Goal: Information Seeking & Learning: Compare options

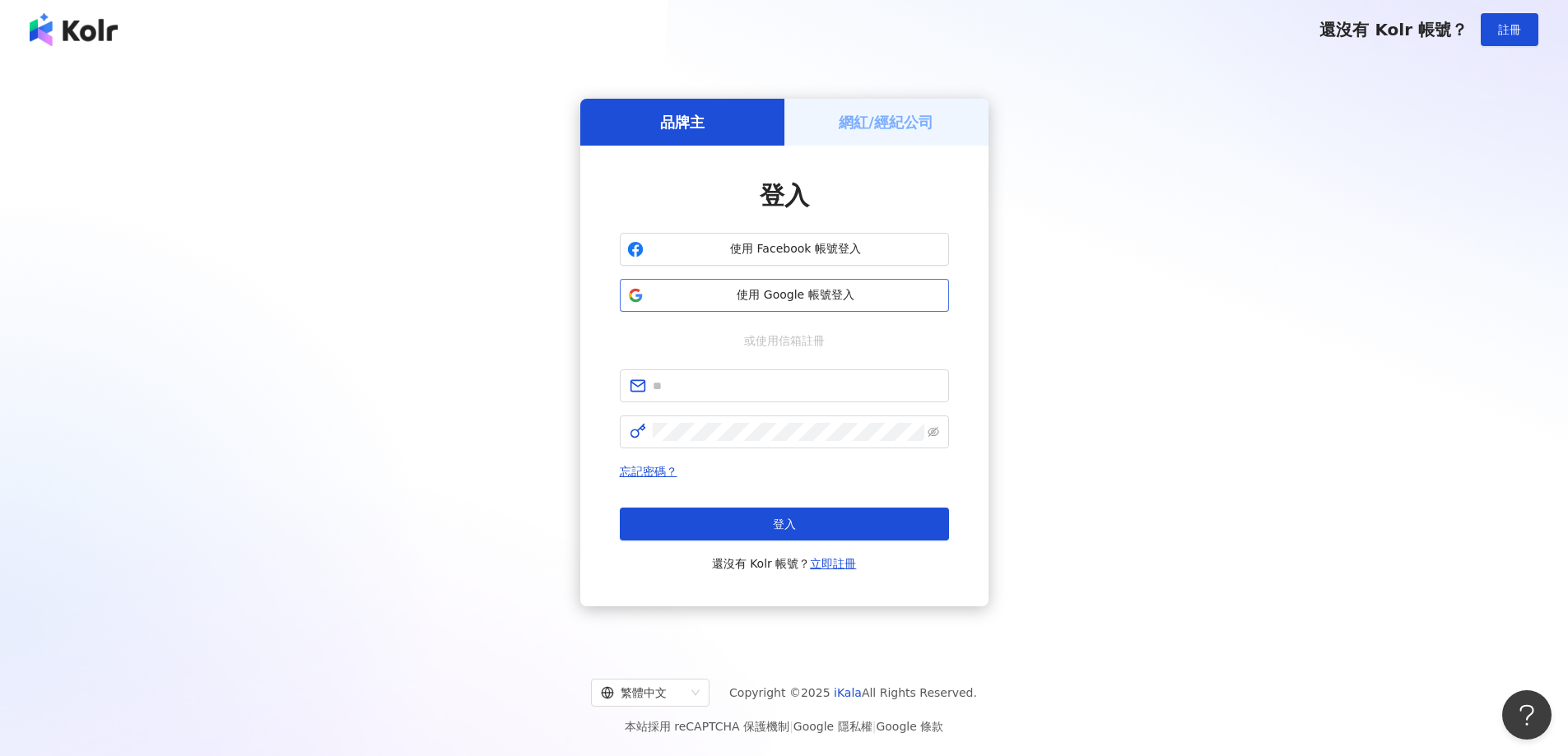
click at [813, 301] on span "使用 Google 帳號登入" at bounding box center [795, 295] width 291 height 17
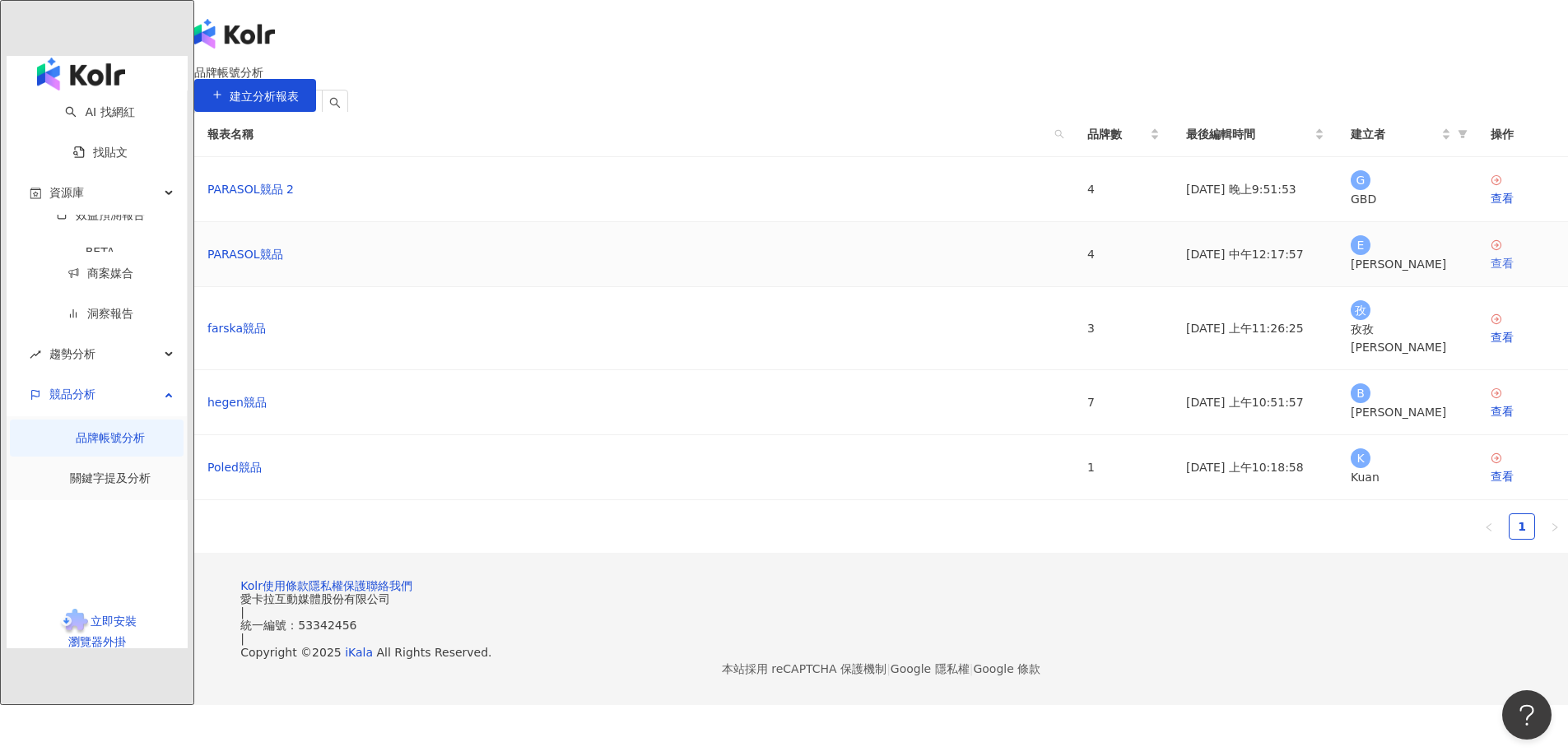
click at [1490, 273] on div "查看" at bounding box center [1522, 263] width 64 height 19
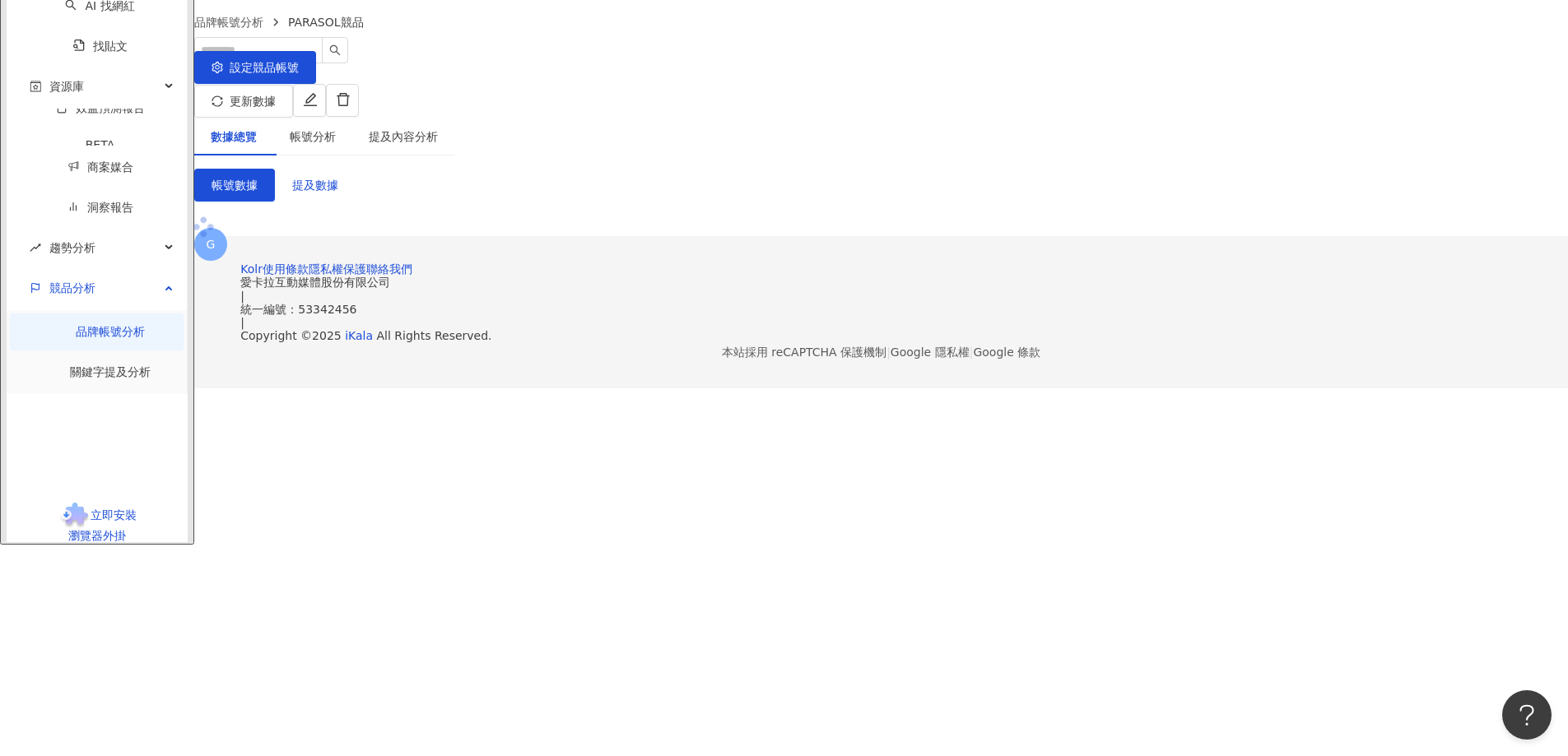
scroll to position [95, 0]
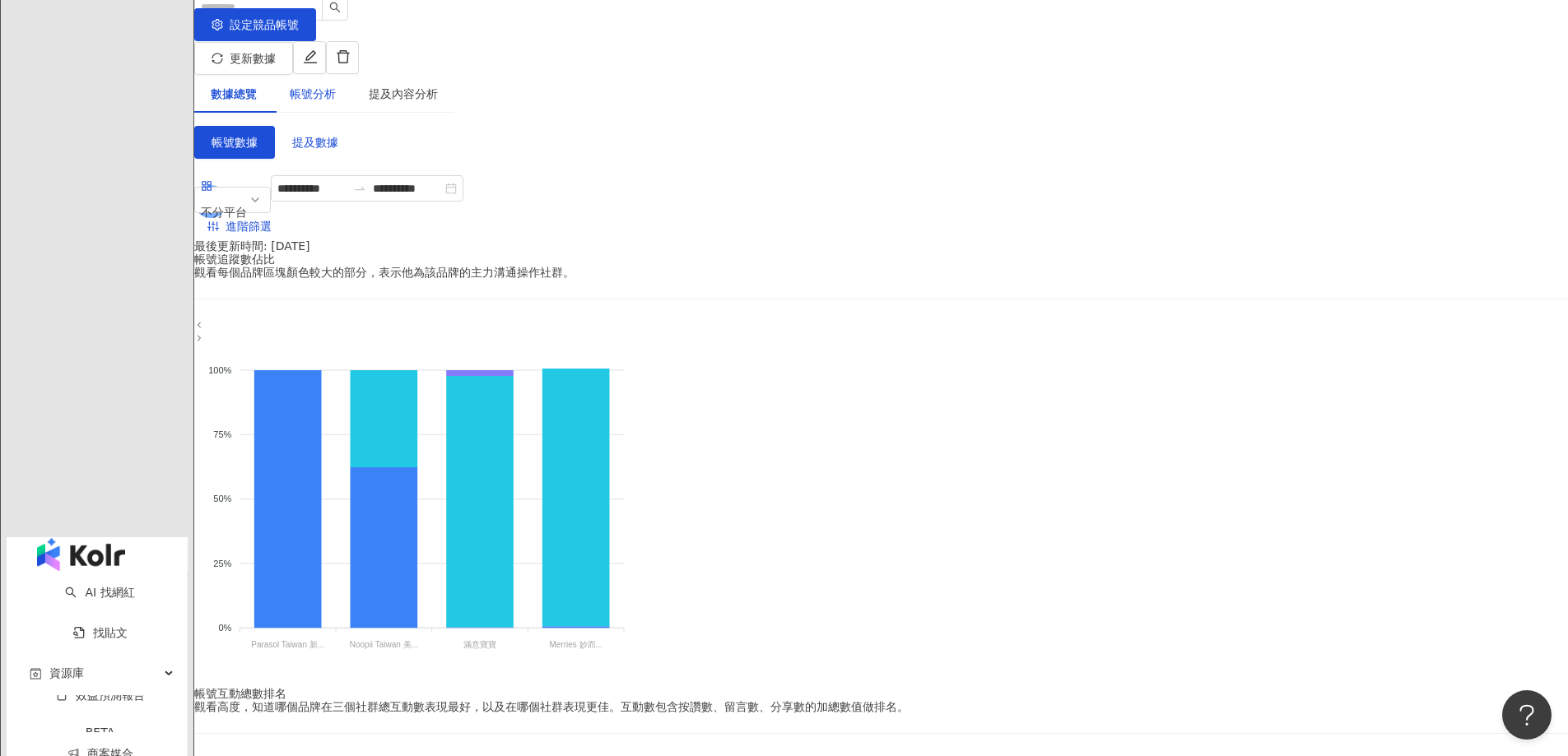
click at [336, 85] on div "帳號分析" at bounding box center [312, 94] width 46 height 19
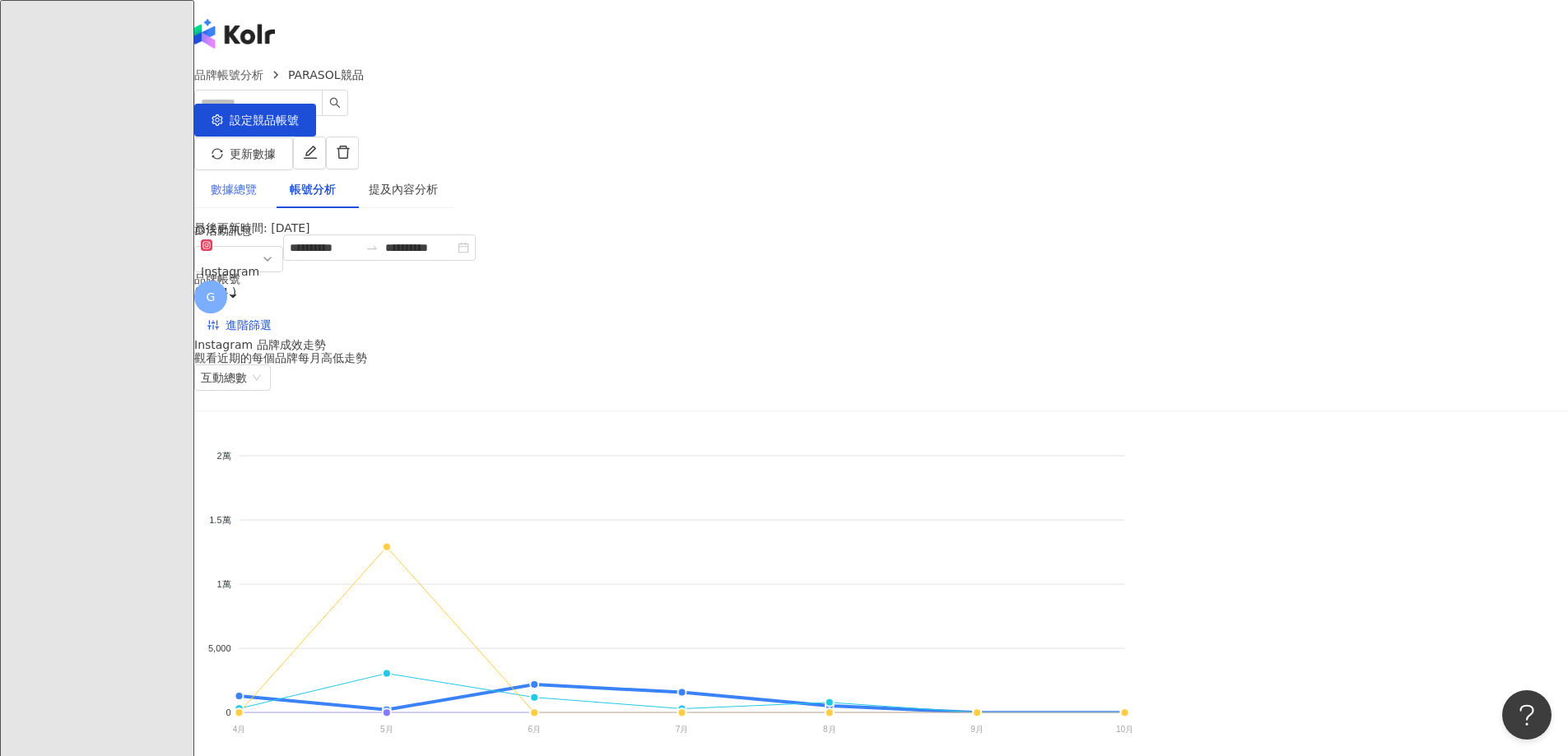
click at [273, 181] on div "數據總覽" at bounding box center [233, 189] width 79 height 38
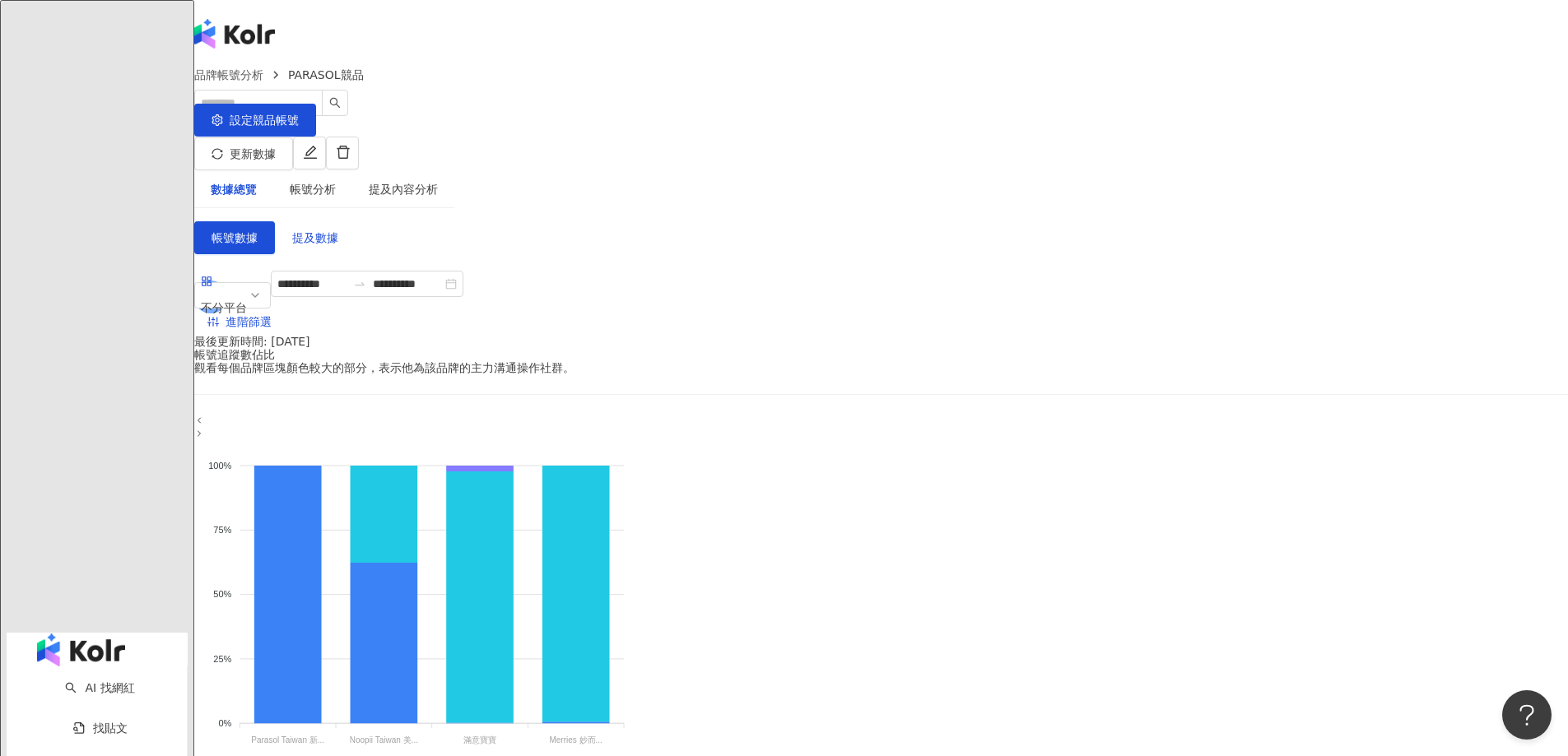
click at [257, 180] on div "數據總覽" at bounding box center [233, 189] width 46 height 19
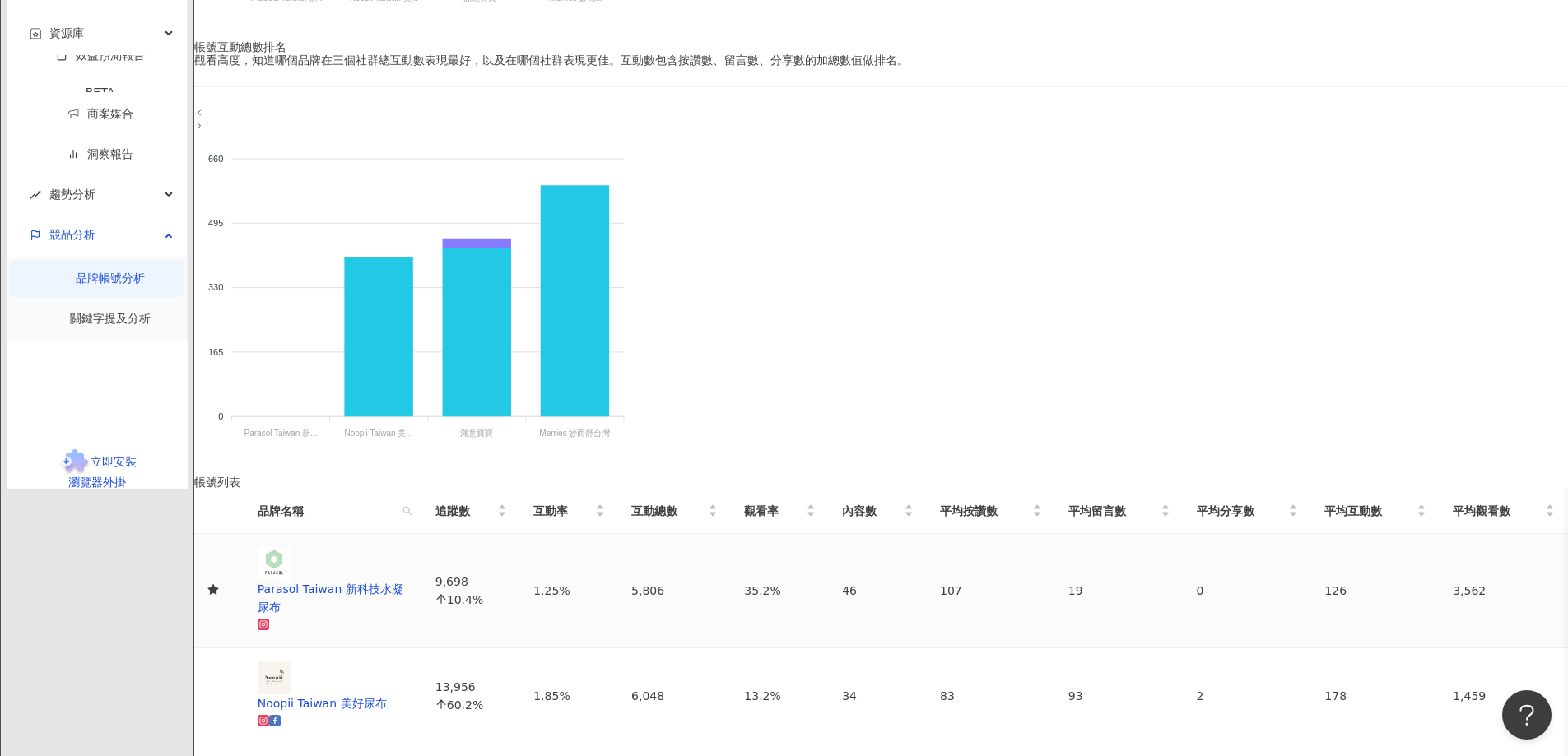
scroll to position [801, 0]
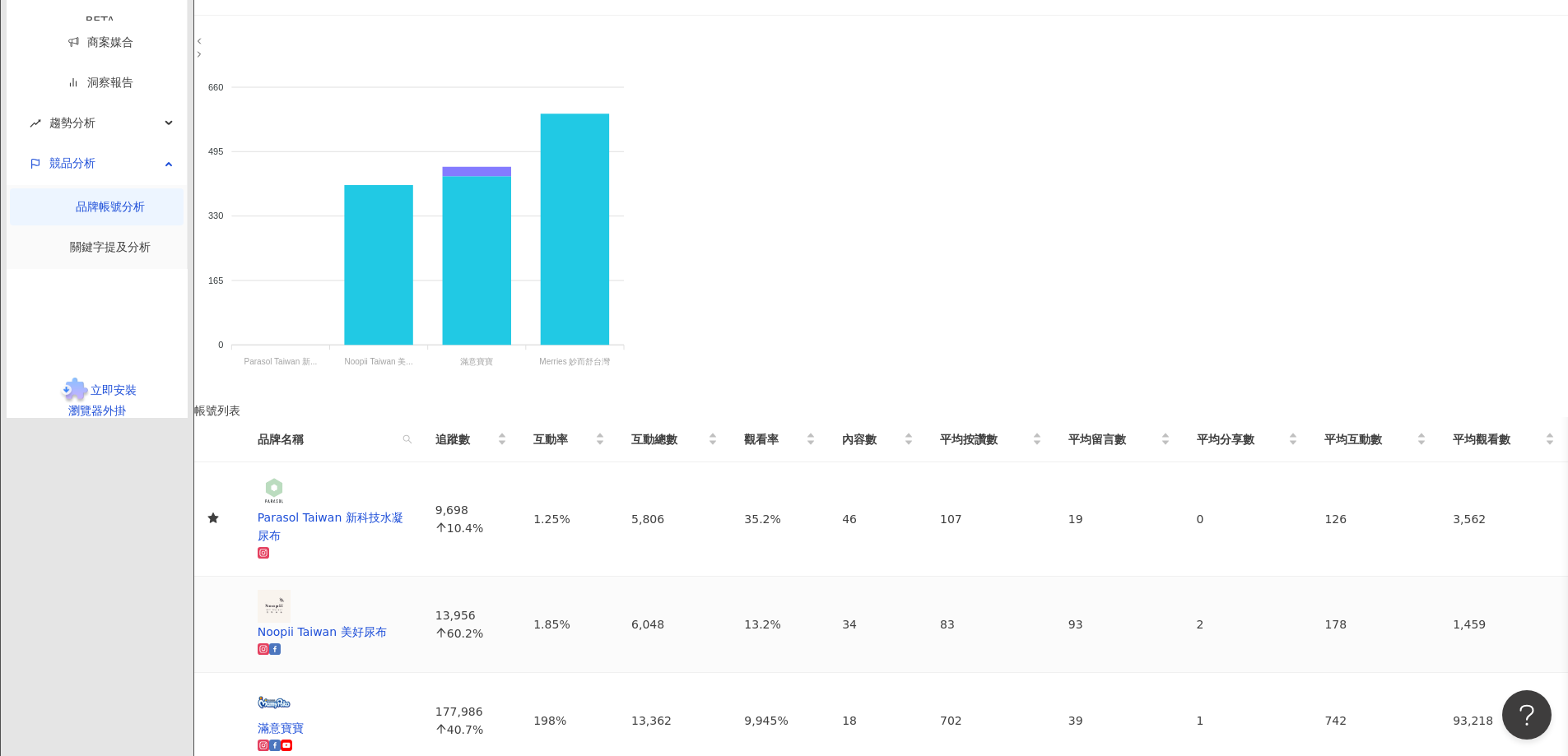
click at [1042, 616] on div "83" at bounding box center [990, 624] width 102 height 19
click at [1311, 577] on td "178" at bounding box center [1375, 624] width 129 height 96
click at [1324, 616] on div "178" at bounding box center [1375, 624] width 102 height 19
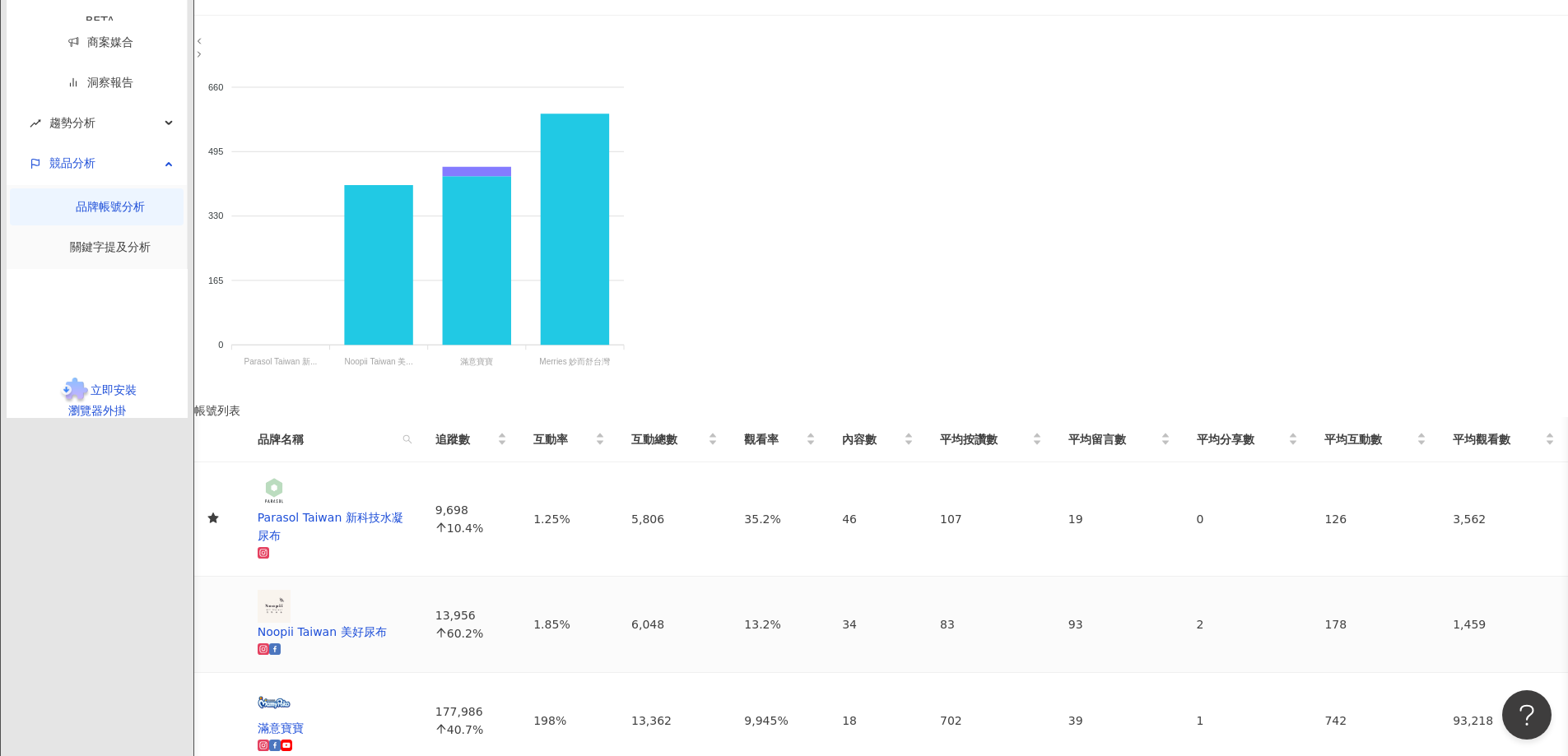
click at [1324, 616] on div "178" at bounding box center [1375, 624] width 102 height 19
click at [409, 623] on div "Noopii Taiwan 美好尿布" at bounding box center [332, 631] width 151 height 19
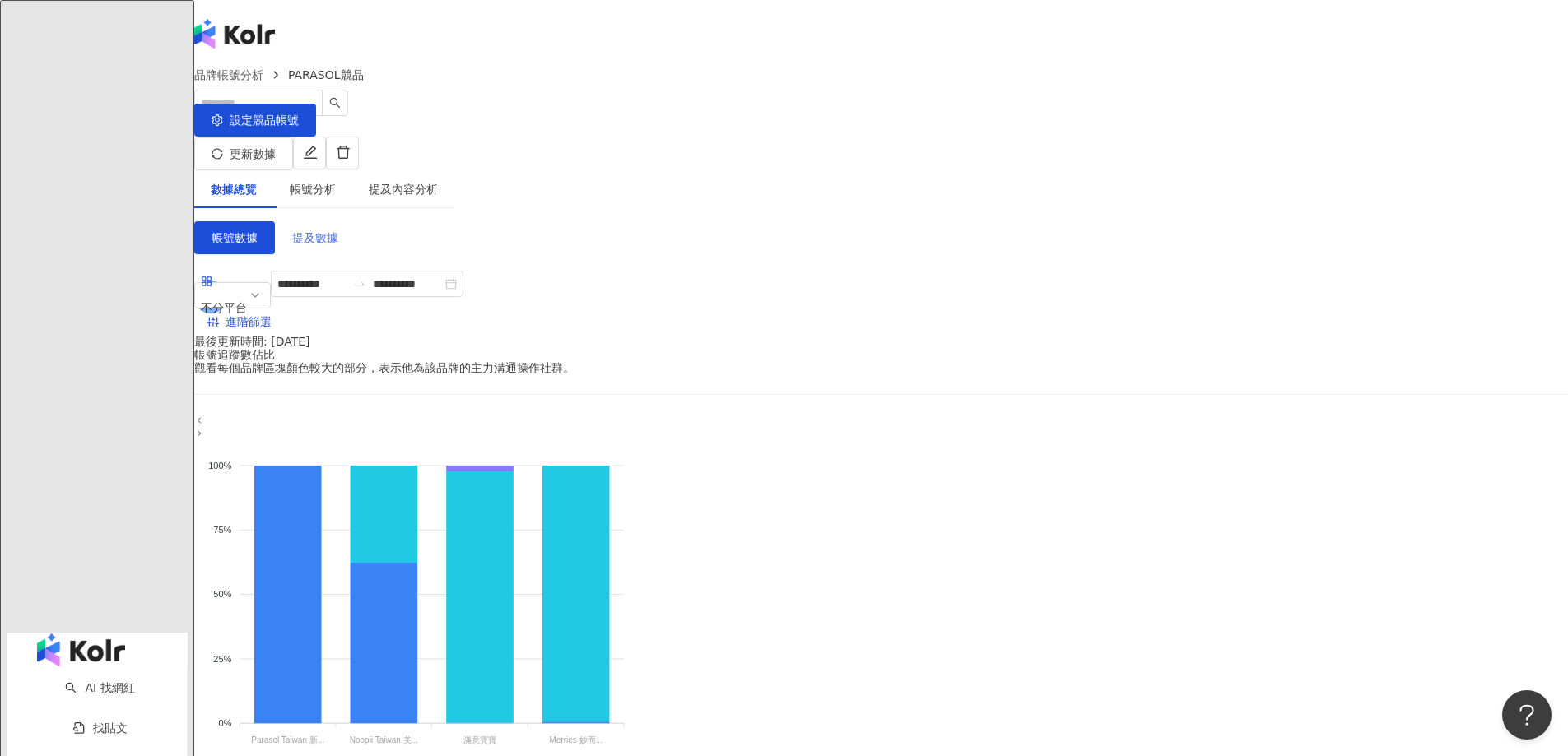
click at [338, 231] on span "提及數據" at bounding box center [315, 238] width 46 height 14
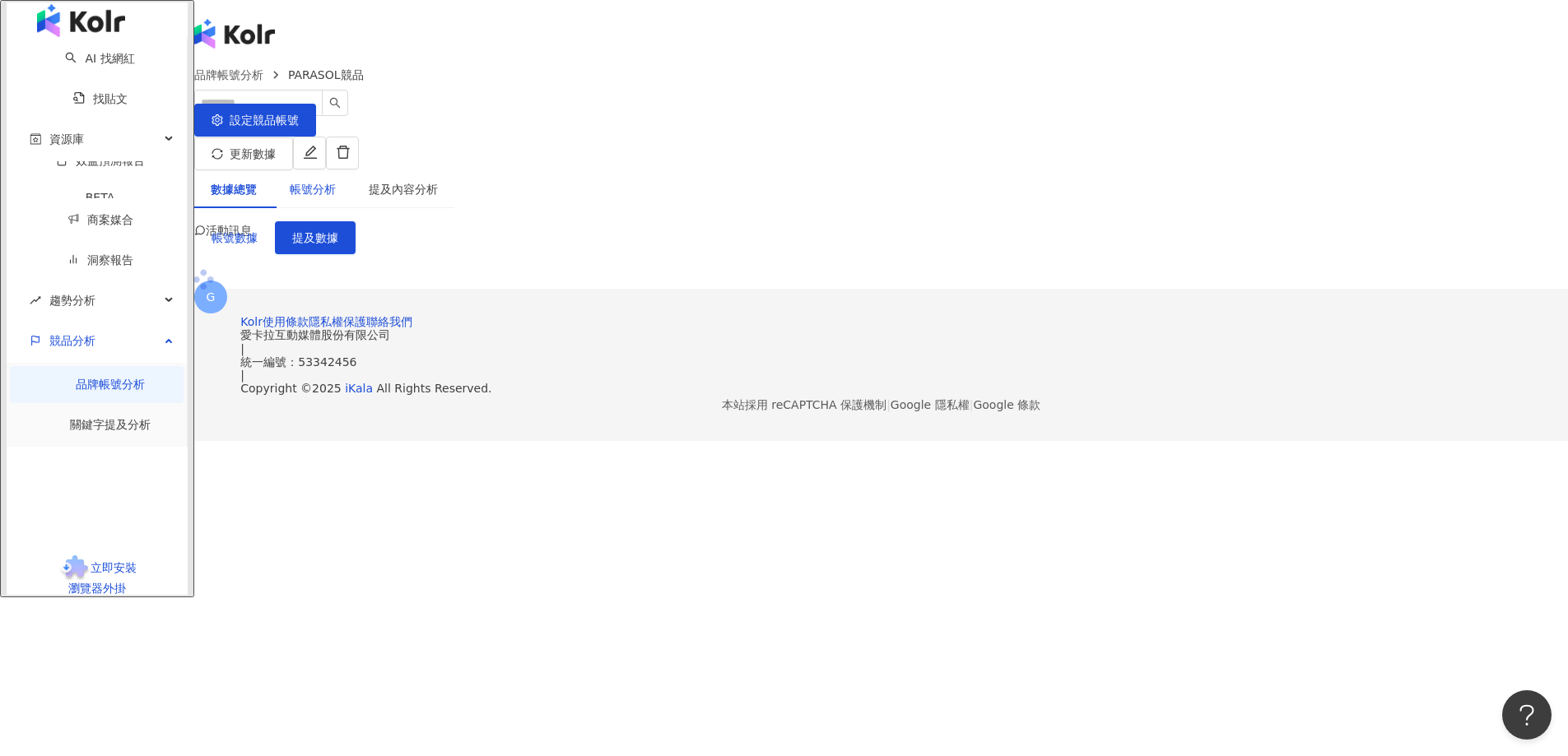
click at [336, 180] on div "帳號分析" at bounding box center [312, 189] width 46 height 19
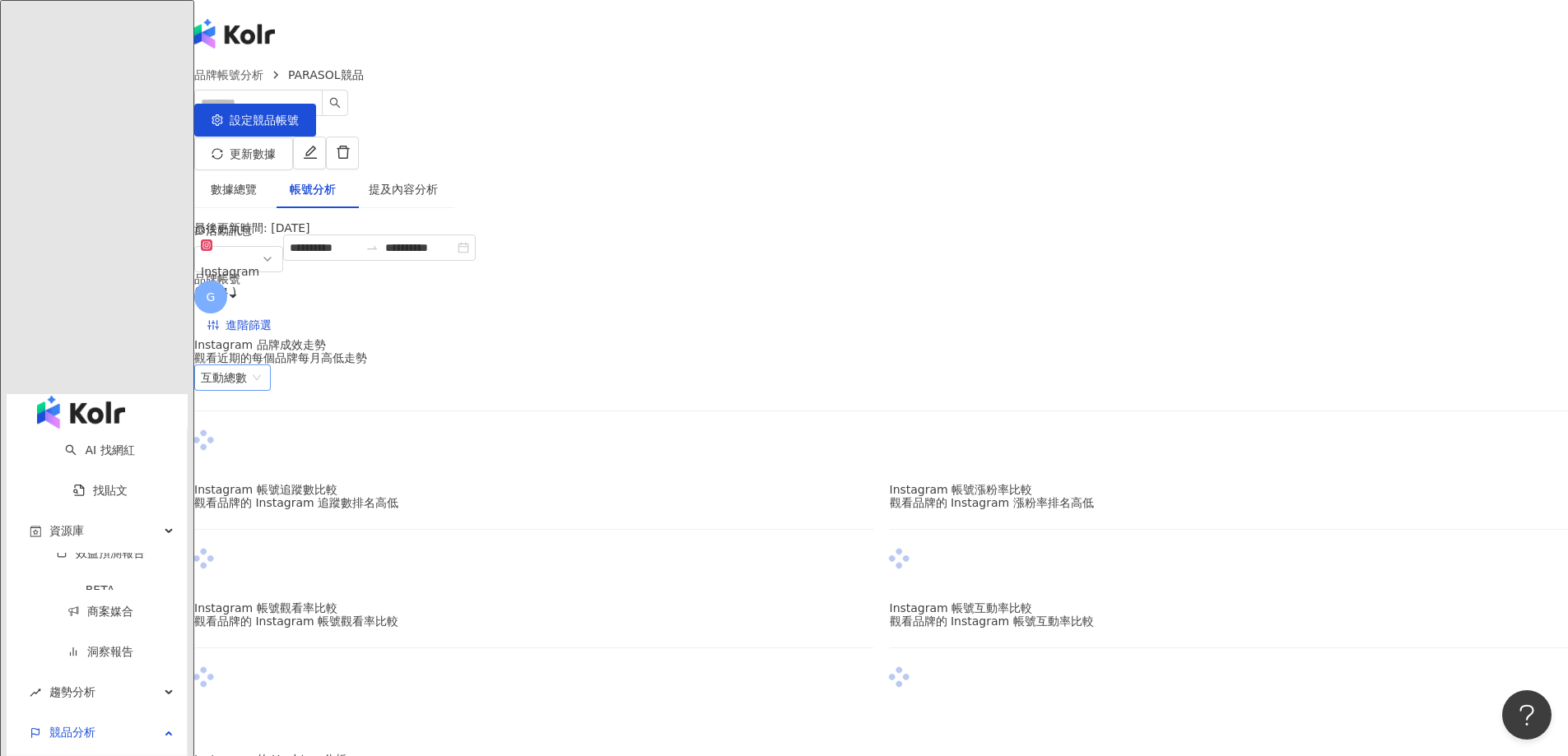
click at [264, 365] on span "互動總數" at bounding box center [232, 377] width 63 height 24
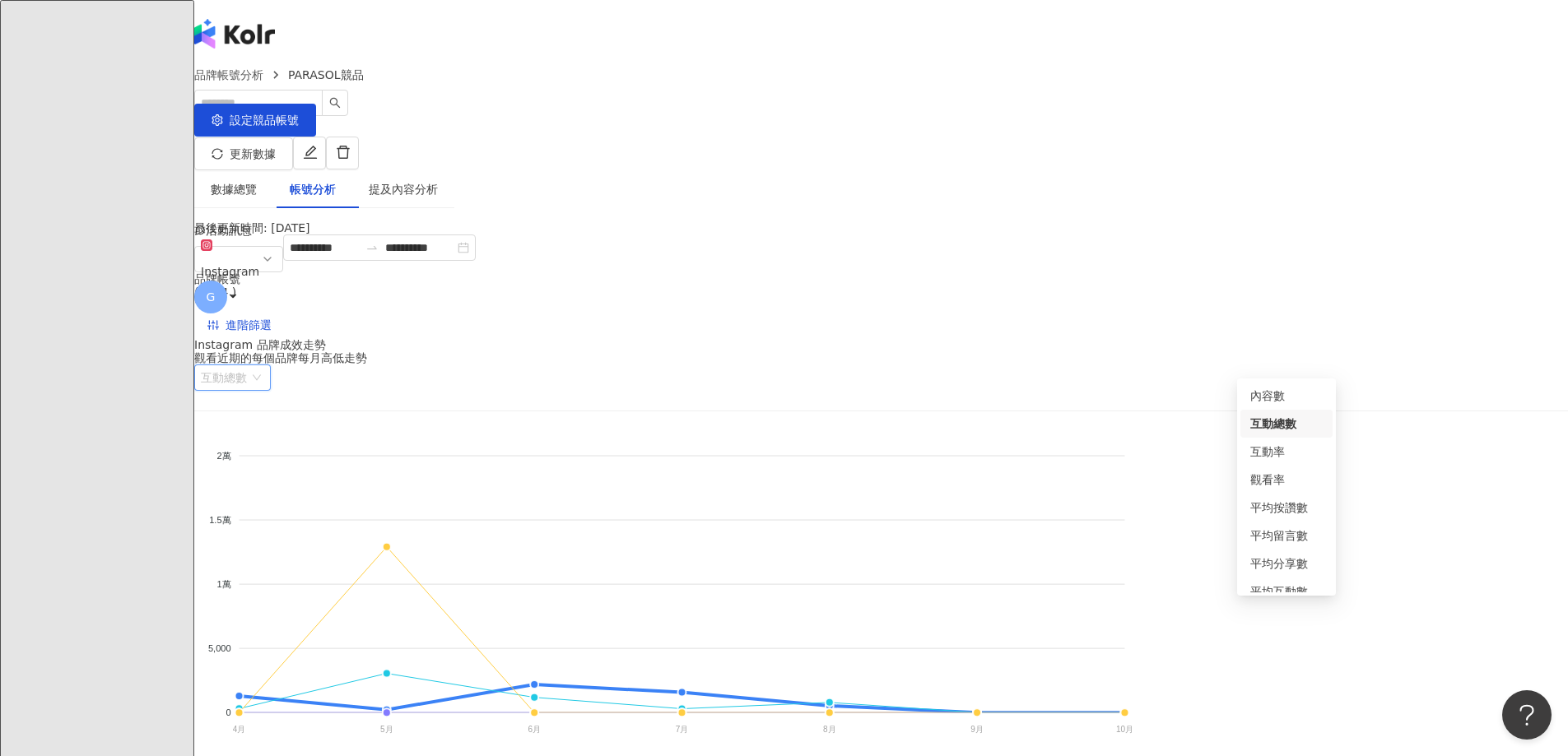
click at [359, 257] on input "**********" at bounding box center [324, 247] width 69 height 19
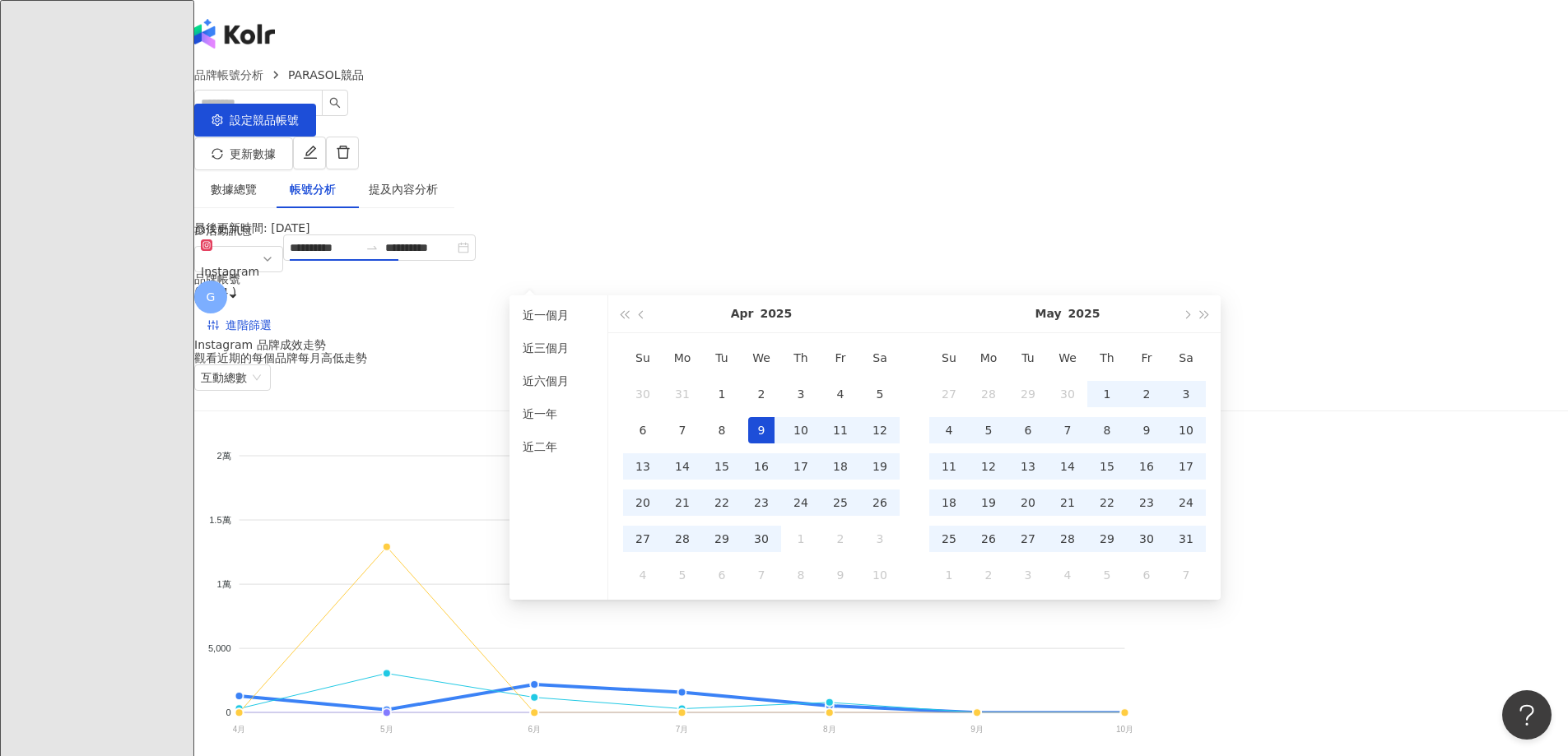
click at [1176, 321] on div "[DATE]" at bounding box center [1067, 314] width 219 height 37
click at [1185, 321] on button "button" at bounding box center [1186, 314] width 19 height 37
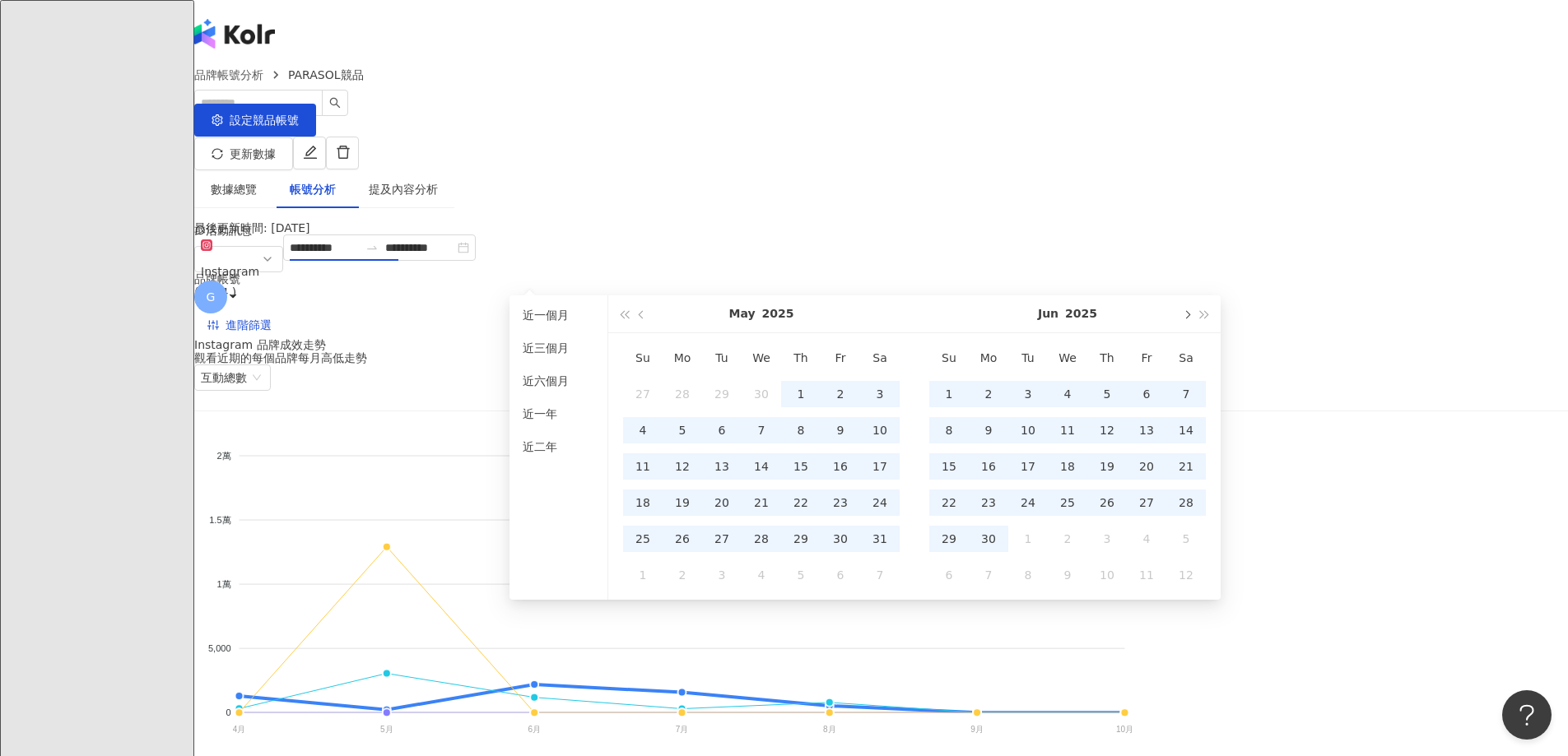
click at [1185, 321] on button "button" at bounding box center [1186, 314] width 19 height 37
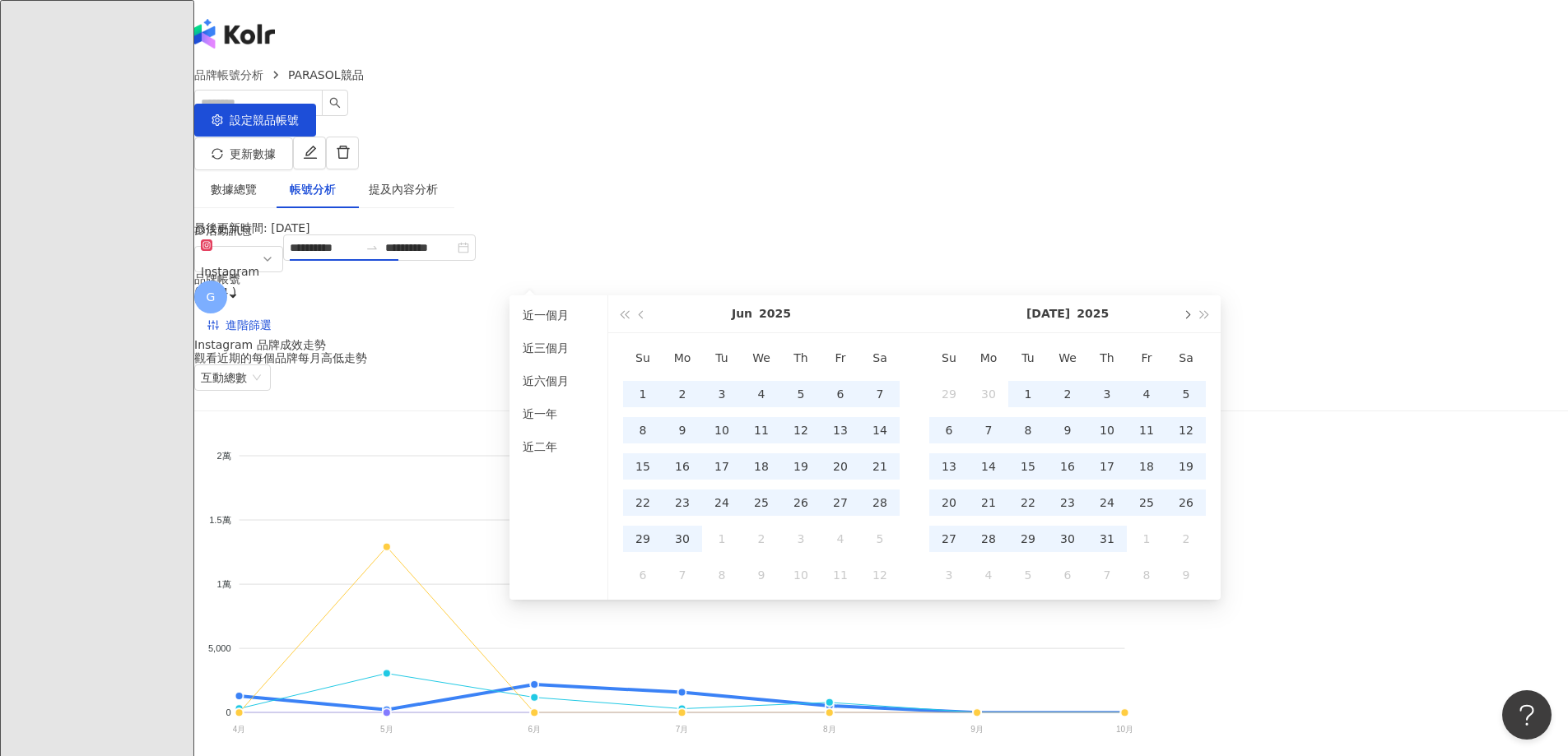
click at [1185, 321] on button "button" at bounding box center [1186, 314] width 19 height 37
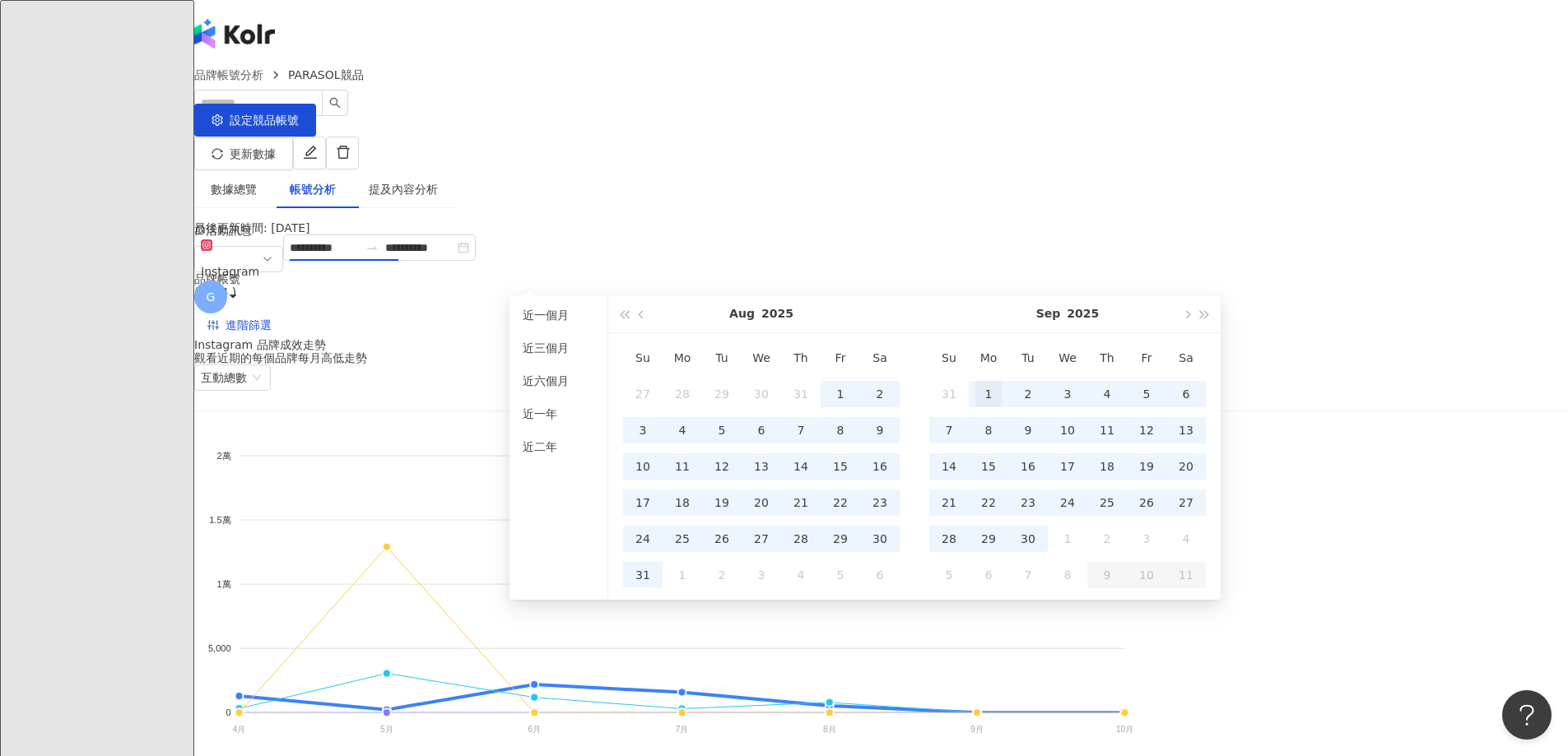
type input "**********"
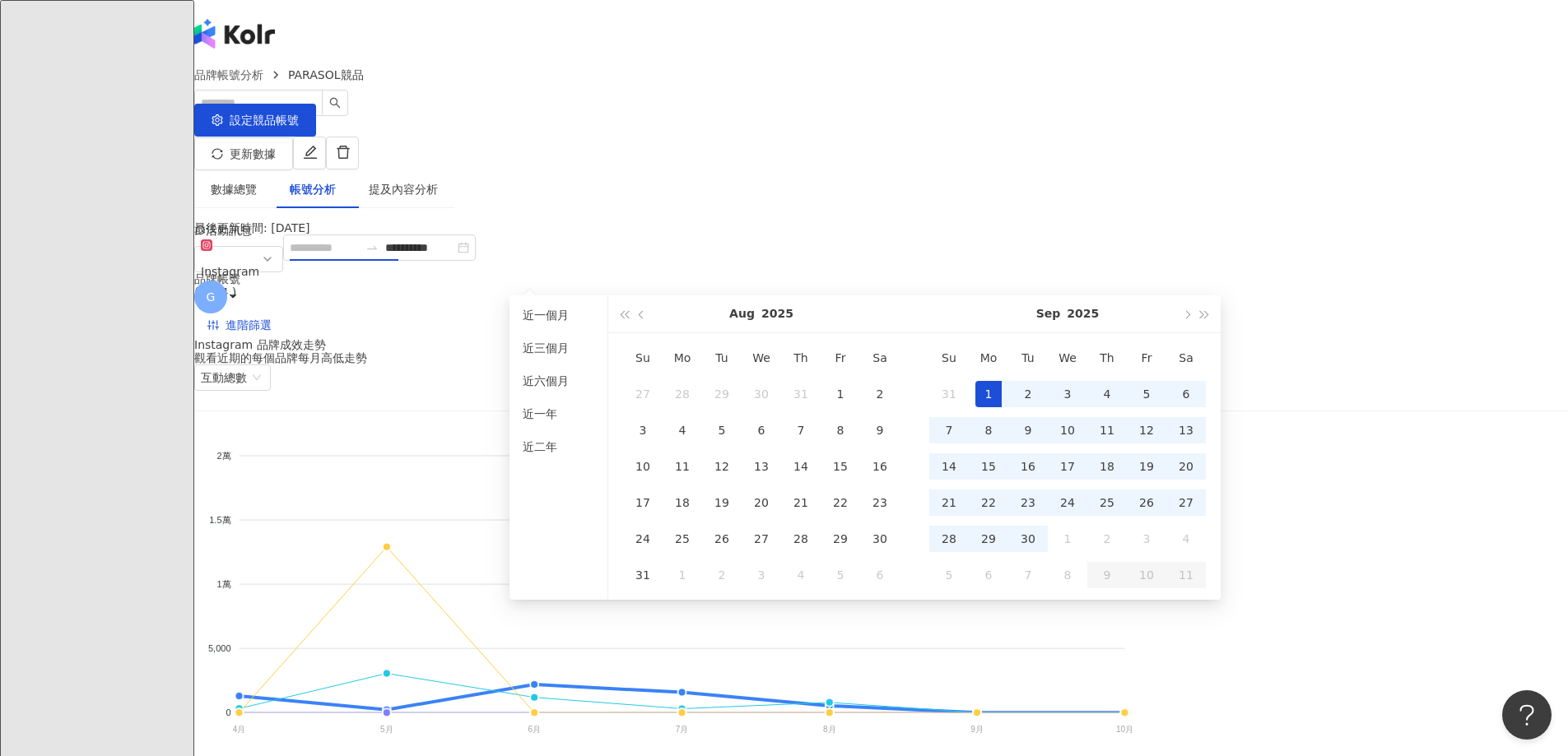
click at [980, 394] on div "1" at bounding box center [988, 394] width 26 height 26
click at [1035, 530] on div "30" at bounding box center [1027, 539] width 26 height 26
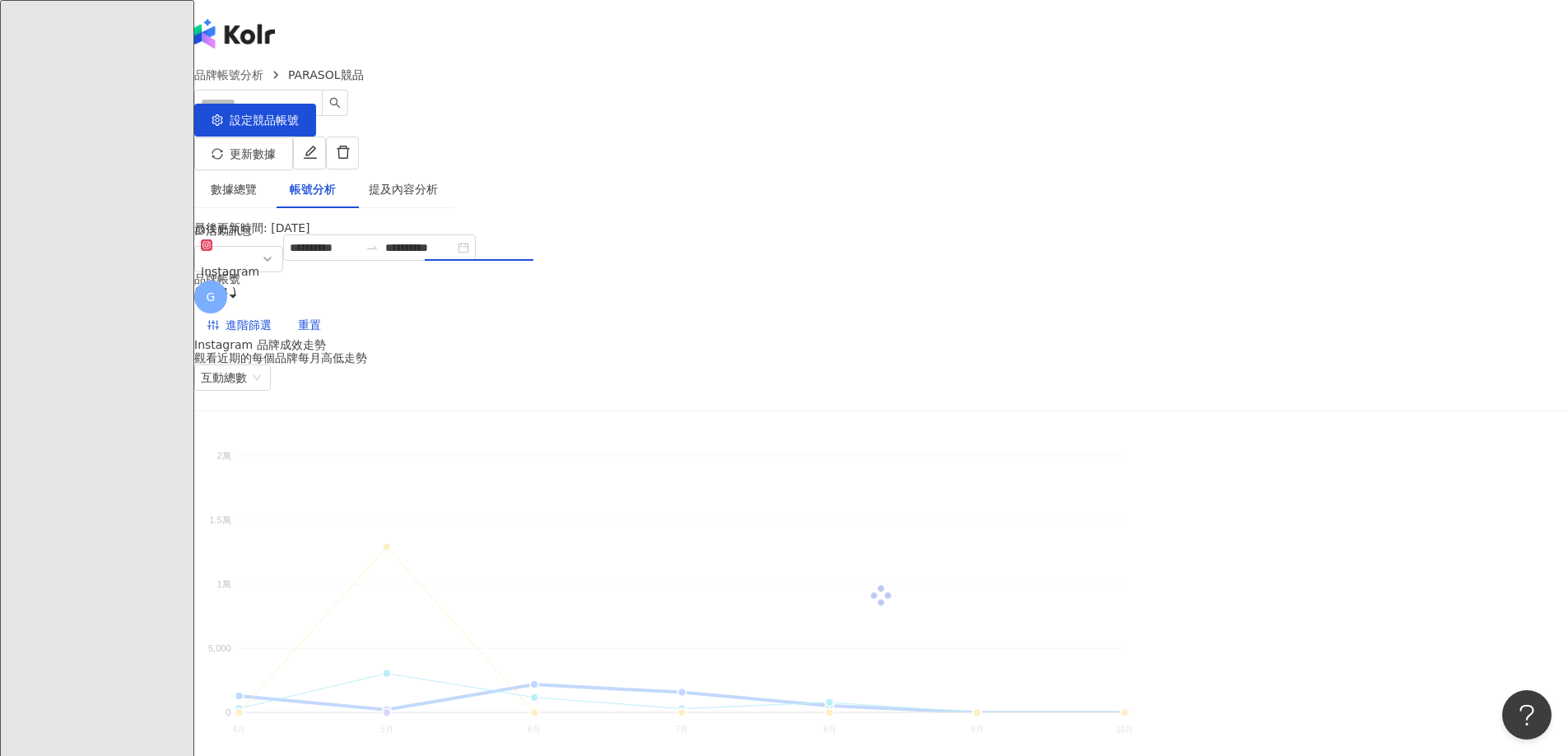
type input "**********"
click at [867, 273] on div "品牌帳號 ( 4 / 4 )" at bounding box center [881, 285] width 1374 height 26
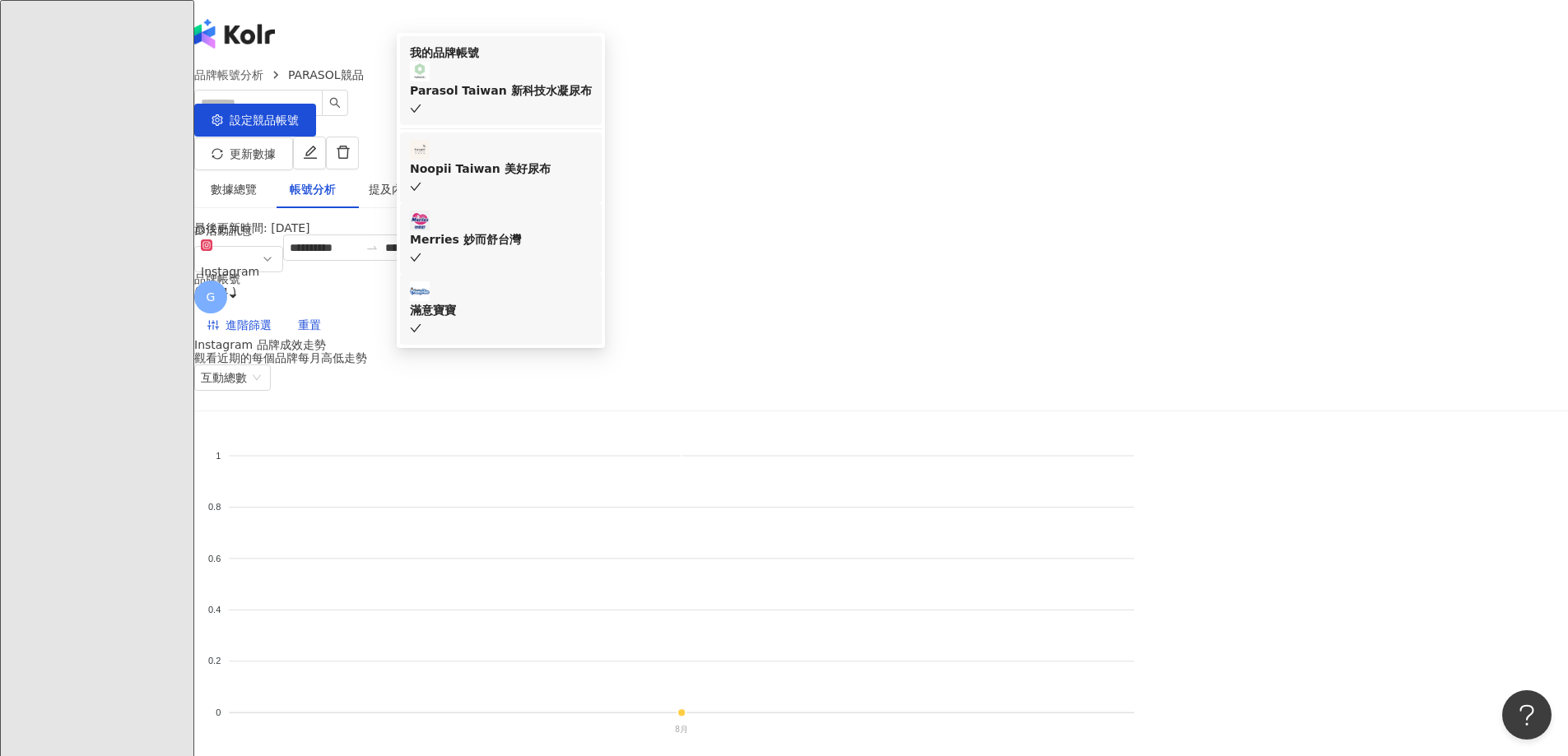
click at [1087, 254] on div "**********" at bounding box center [881, 286] width 1374 height 103
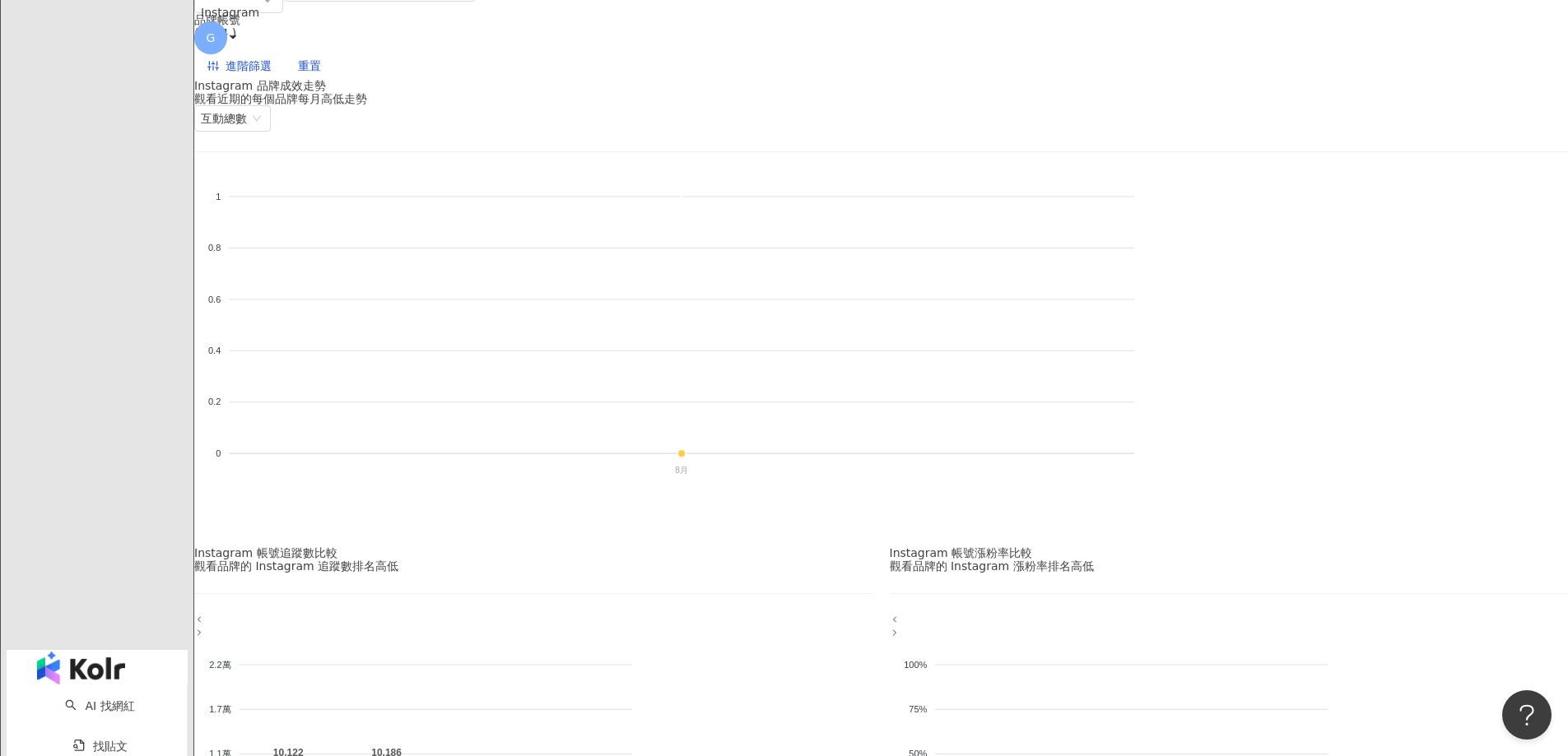
scroll to position [165, 0]
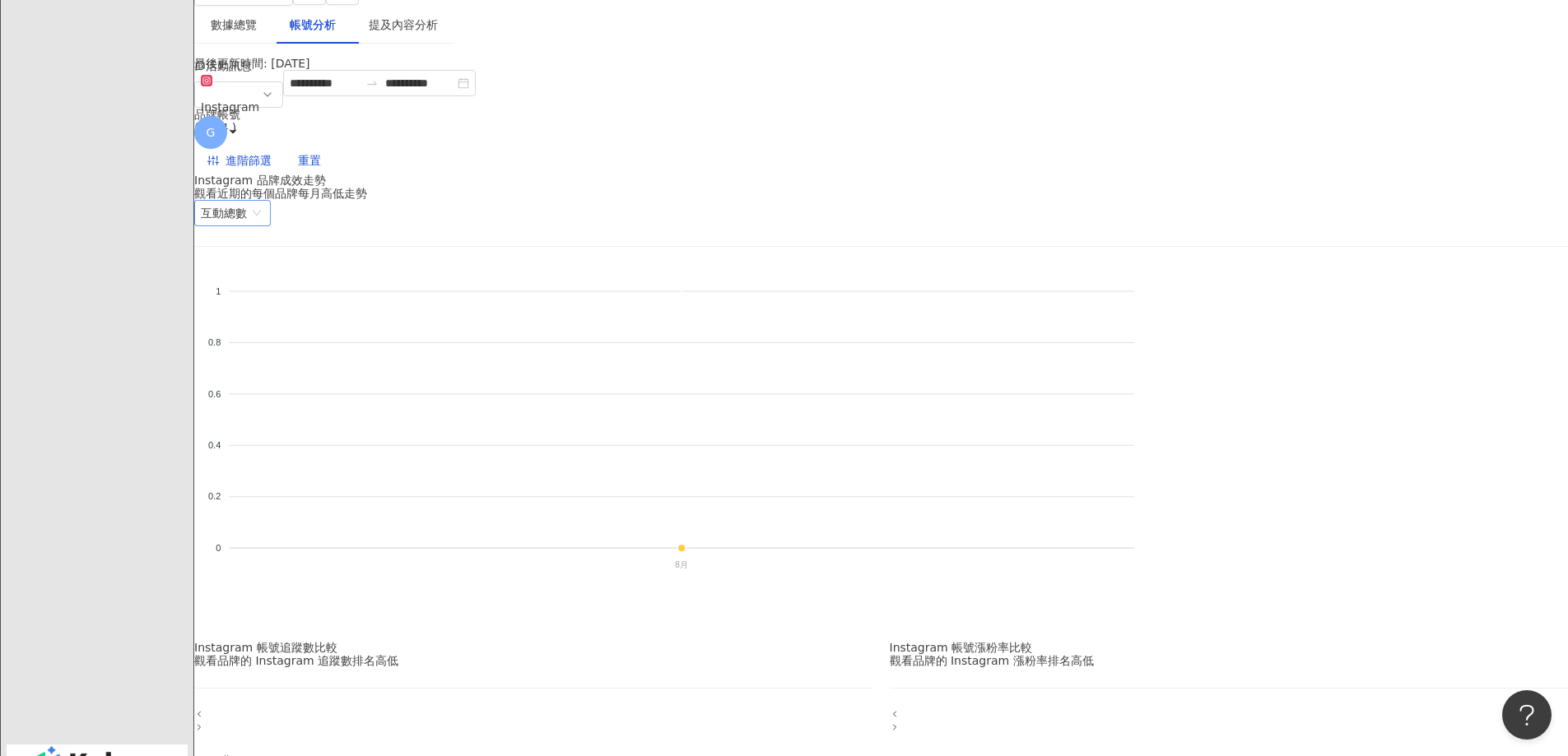
click at [264, 208] on span "互動總數" at bounding box center [232, 212] width 63 height 24
click at [1290, 269] on div "互動總數" at bounding box center [1286, 259] width 93 height 28
click at [264, 202] on span "互動總數" at bounding box center [232, 212] width 63 height 24
click at [1300, 287] on div "互動率" at bounding box center [1286, 286] width 72 height 19
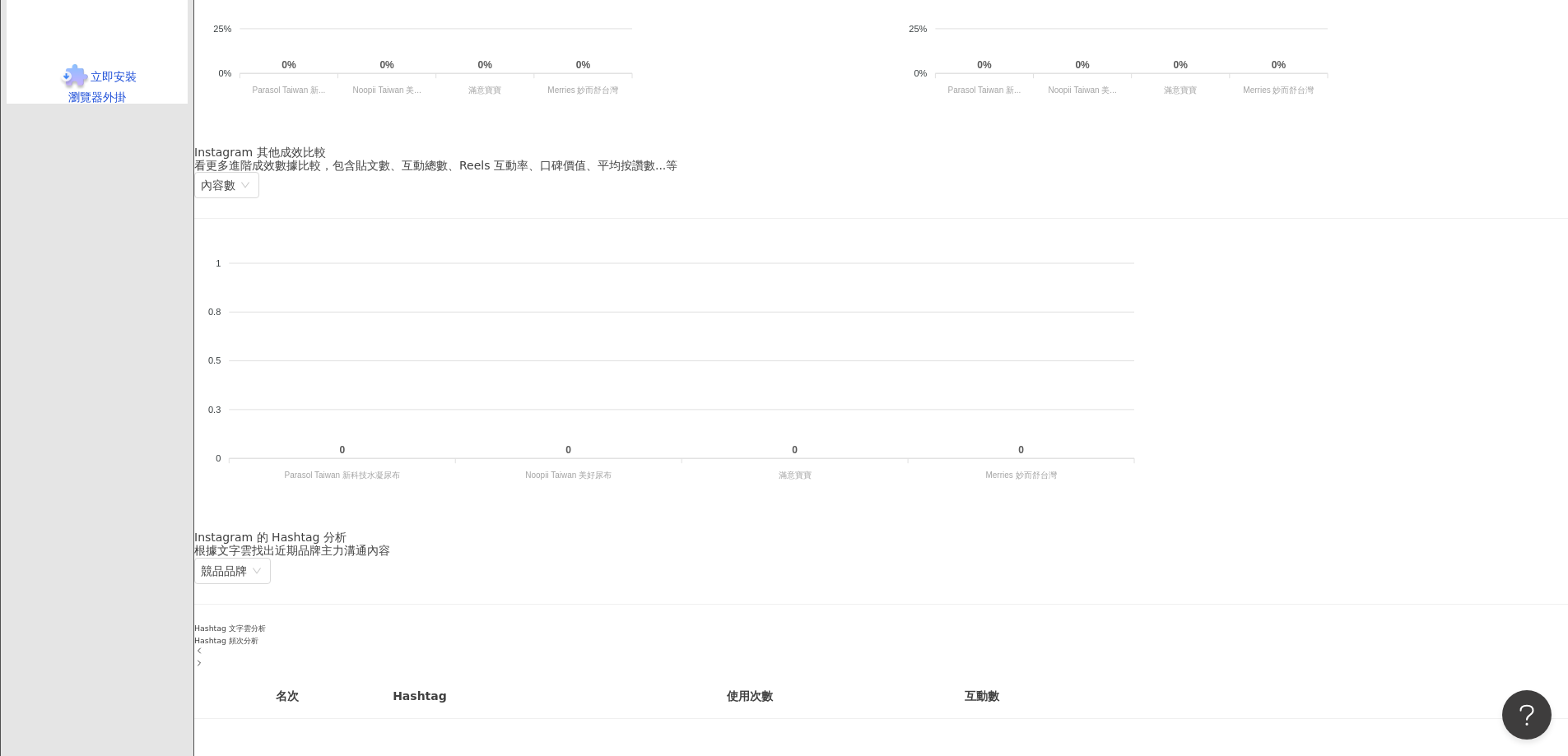
scroll to position [1645, 0]
